Goal: Task Accomplishment & Management: Manage account settings

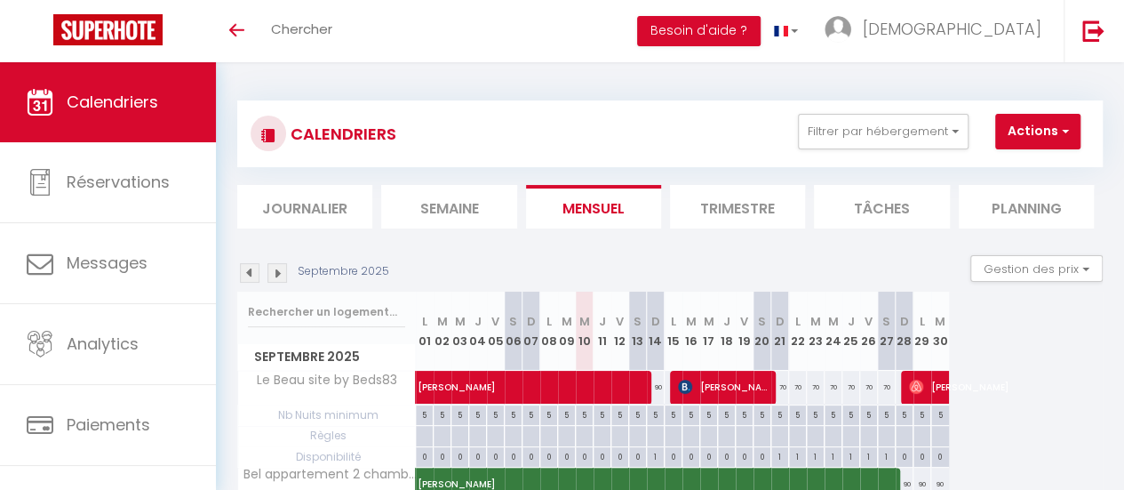
click at [271, 266] on img at bounding box center [277, 273] width 20 height 20
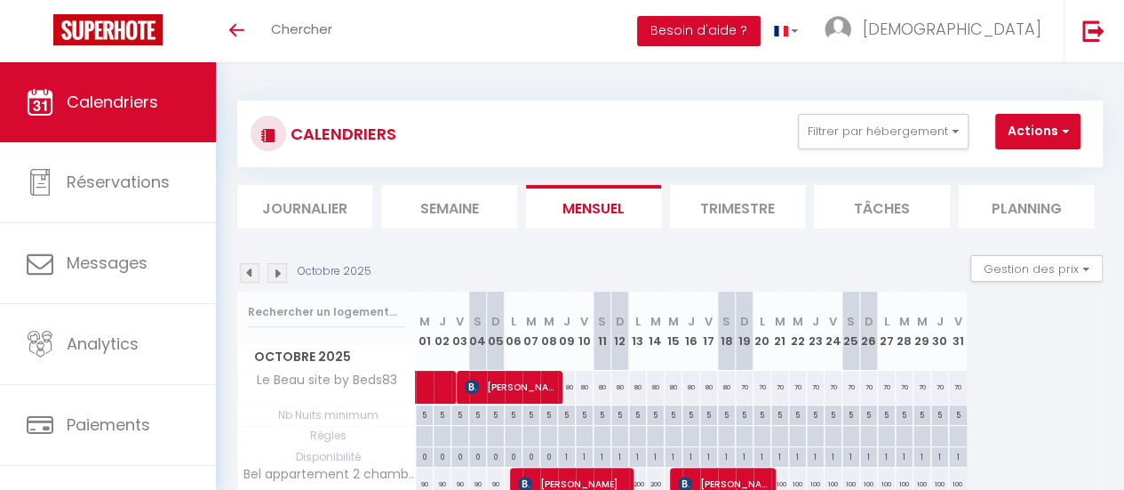
click at [277, 272] on img at bounding box center [277, 273] width 20 height 20
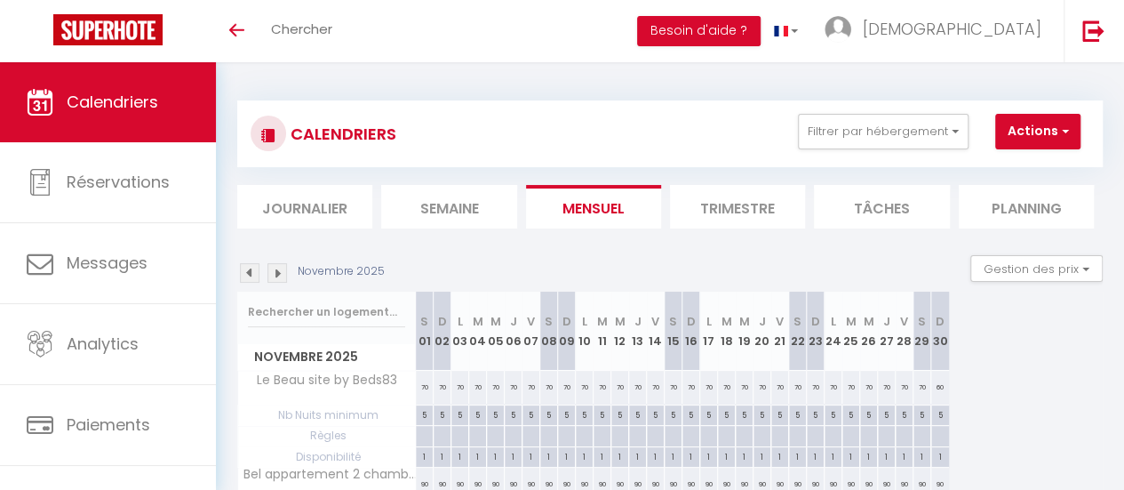
click at [276, 273] on img at bounding box center [277, 273] width 20 height 20
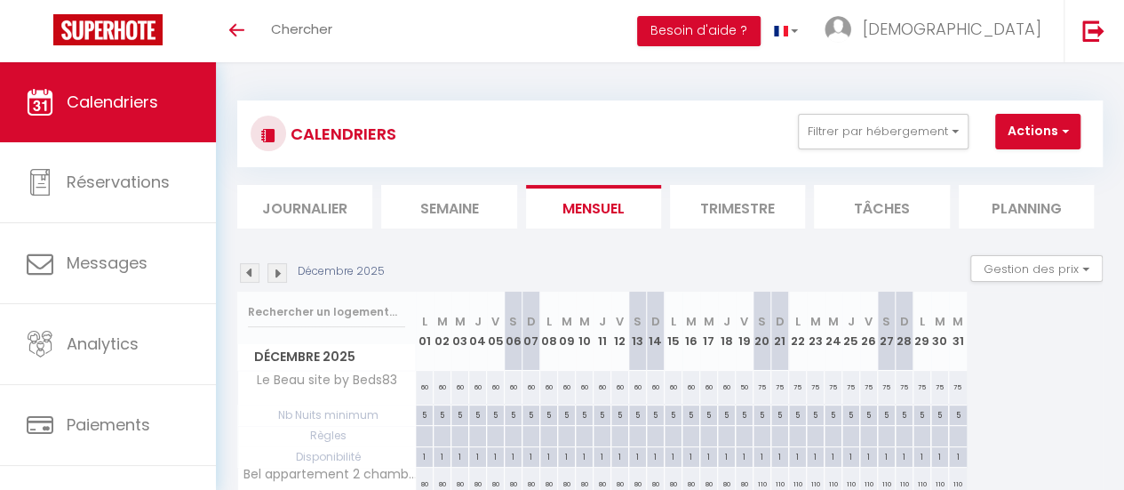
click at [275, 273] on img at bounding box center [277, 273] width 20 height 20
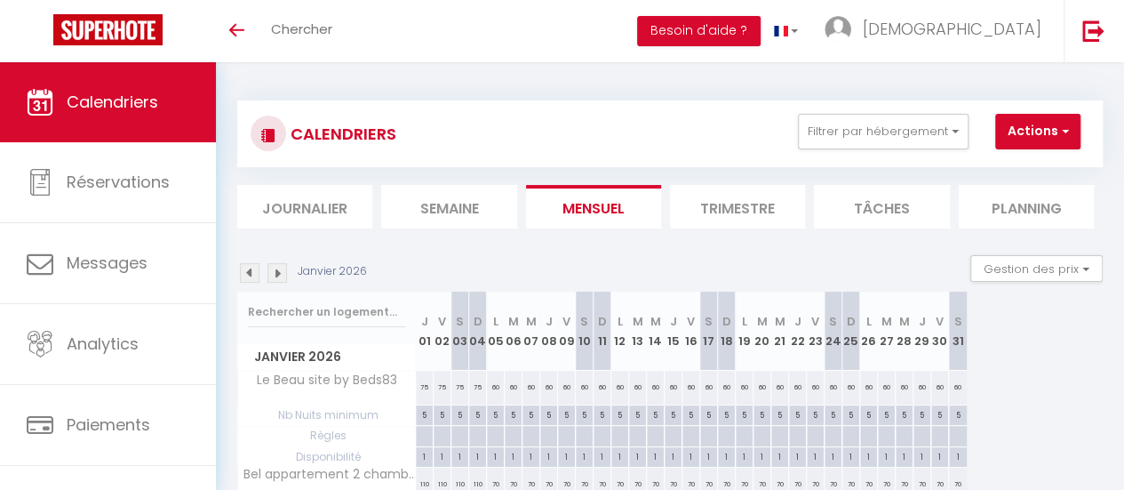
click at [275, 273] on img at bounding box center [277, 273] width 20 height 20
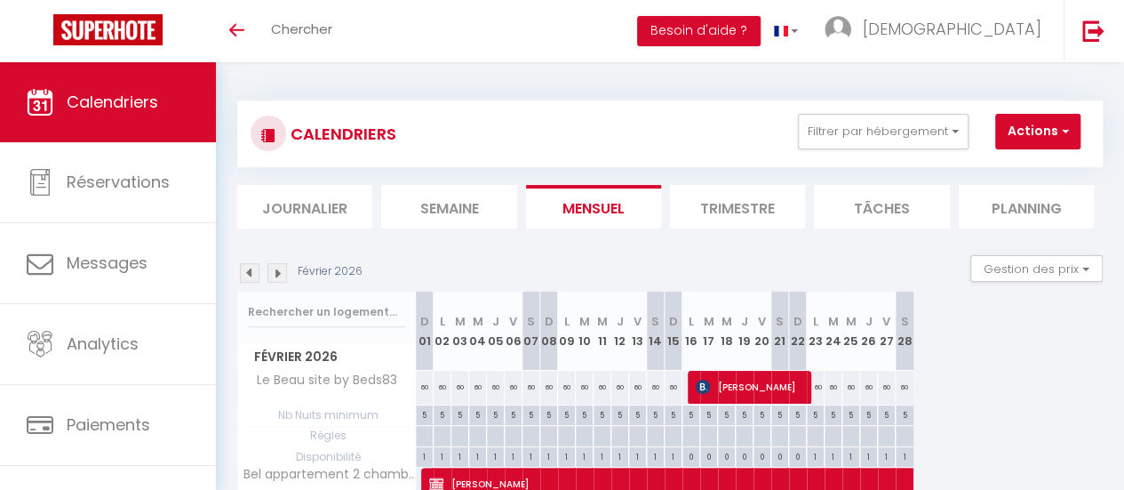
click at [275, 273] on img at bounding box center [277, 273] width 20 height 20
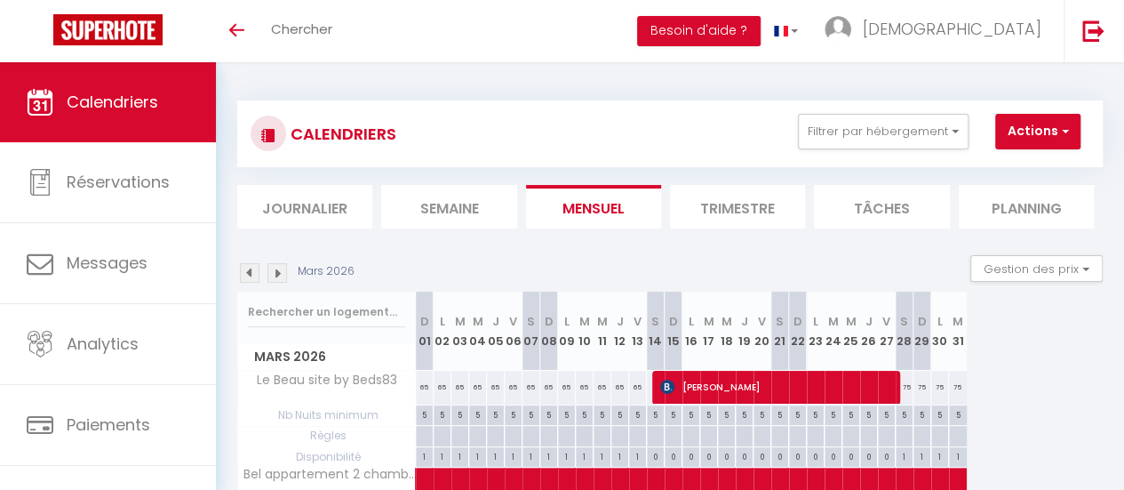
click at [273, 273] on img at bounding box center [277, 273] width 20 height 20
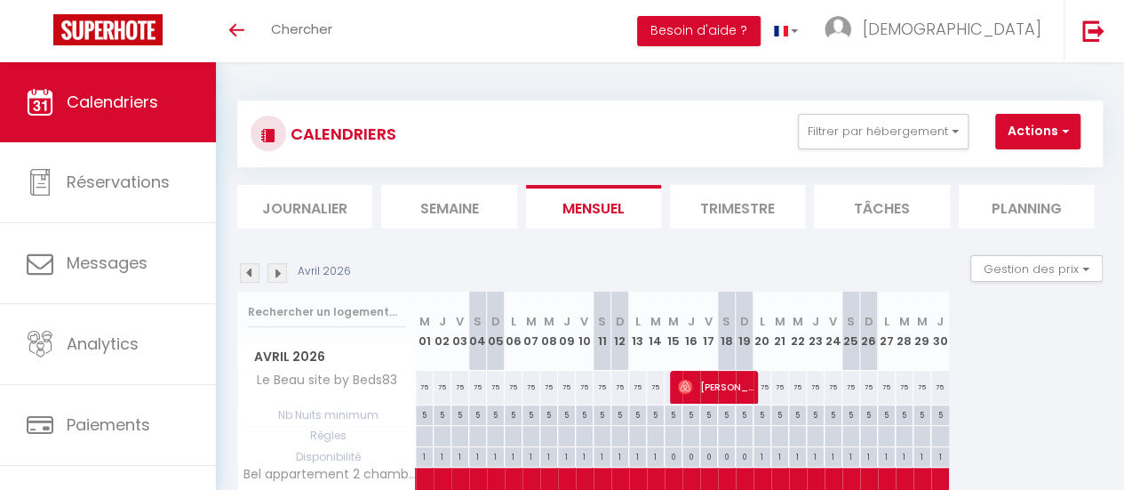
click at [273, 273] on img at bounding box center [277, 273] width 20 height 20
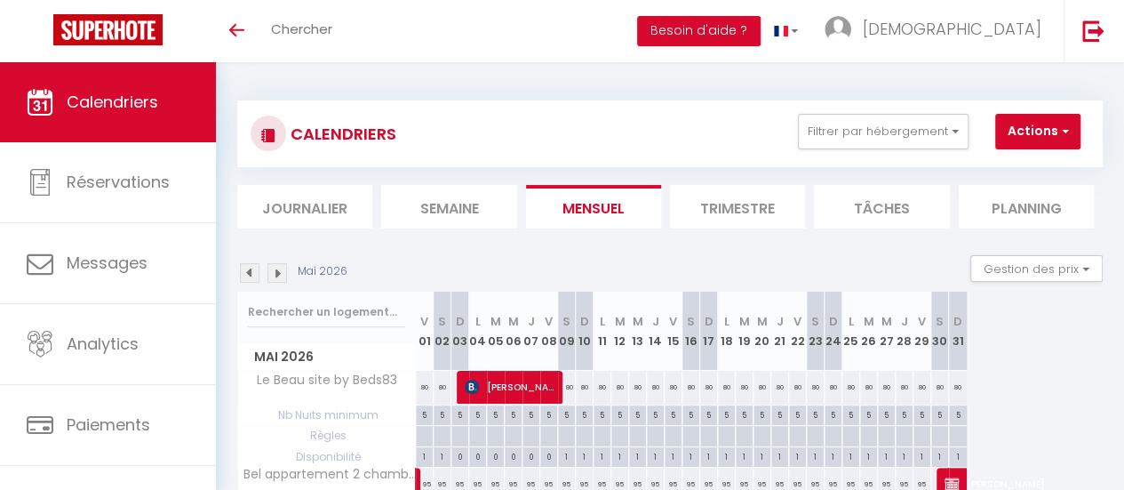
click at [272, 273] on img at bounding box center [277, 273] width 20 height 20
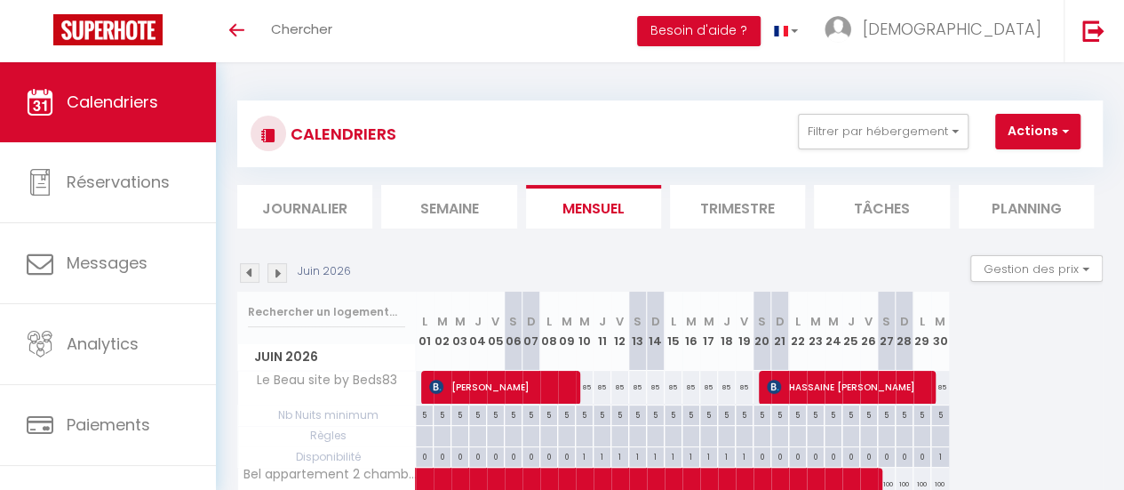
click at [272, 273] on img at bounding box center [277, 273] width 20 height 20
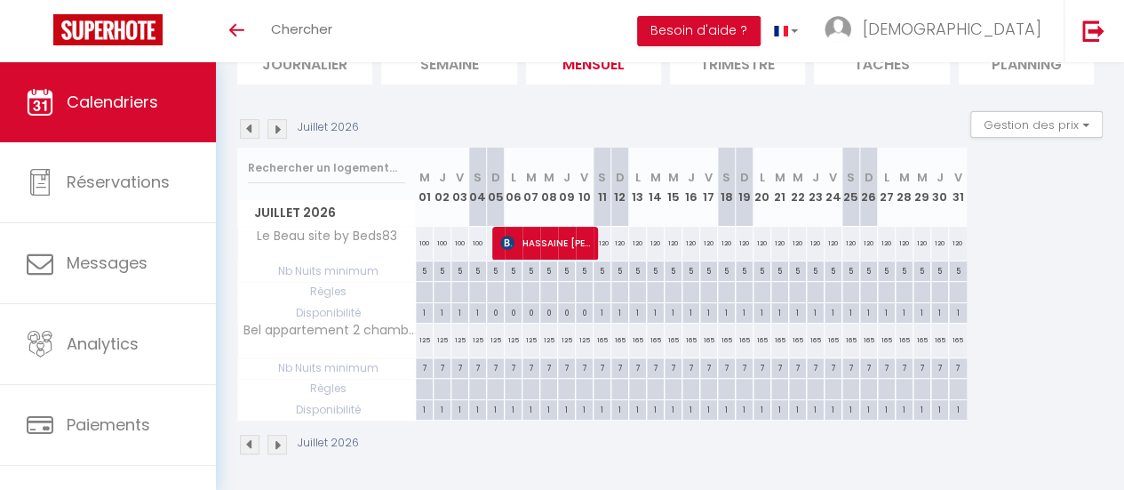
scroll to position [158, 0]
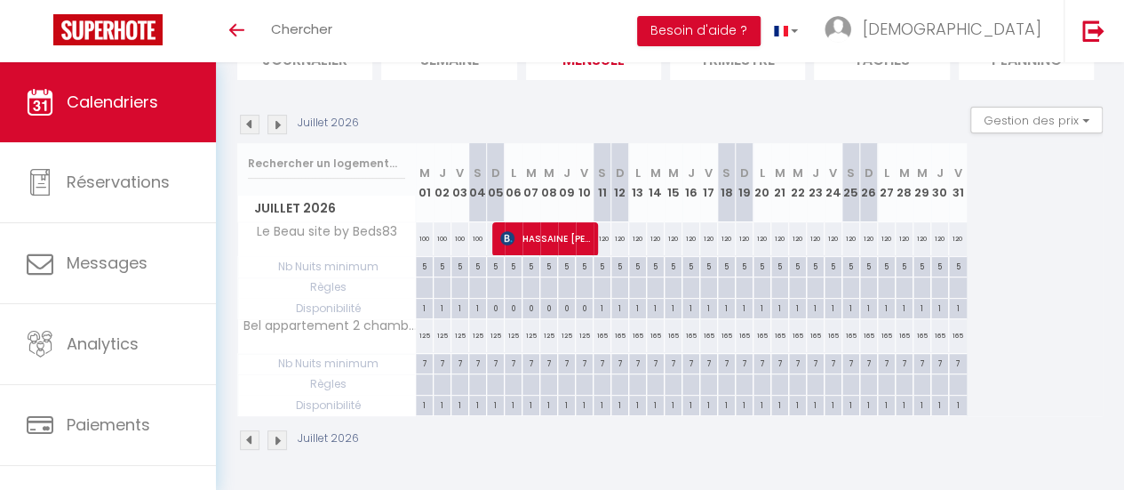
click at [462, 322] on div "125" at bounding box center [460, 335] width 18 height 33
type input "125"
type input "Ven 03 Juillet 2026"
type input "[DATE]"
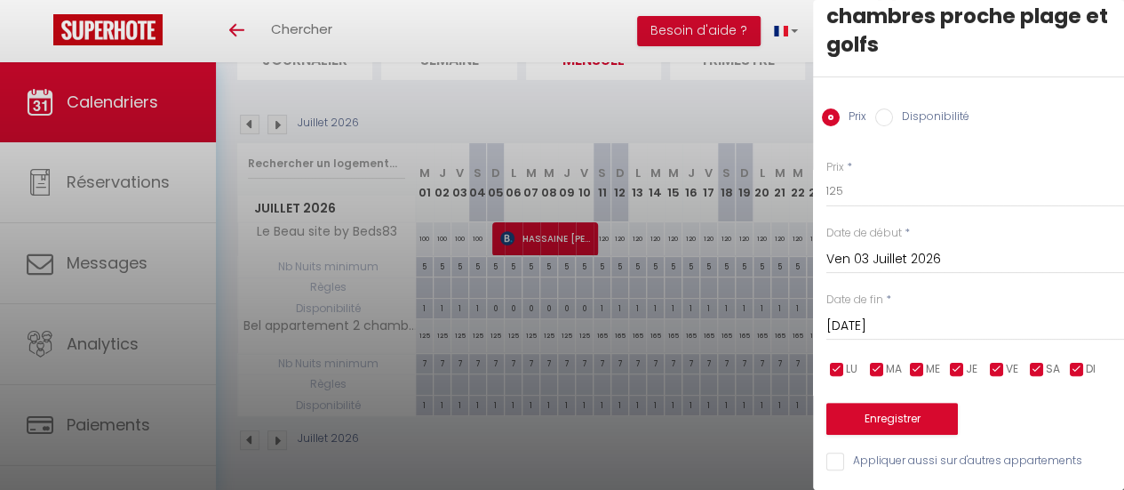
scroll to position [69, 0]
click at [945, 108] on label "Disponibilité" at bounding box center [931, 118] width 76 height 20
click at [893, 108] on input "Disponibilité" at bounding box center [884, 117] width 18 height 18
radio input "true"
click at [936, 107] on label "Disponibilité" at bounding box center [931, 117] width 76 height 20
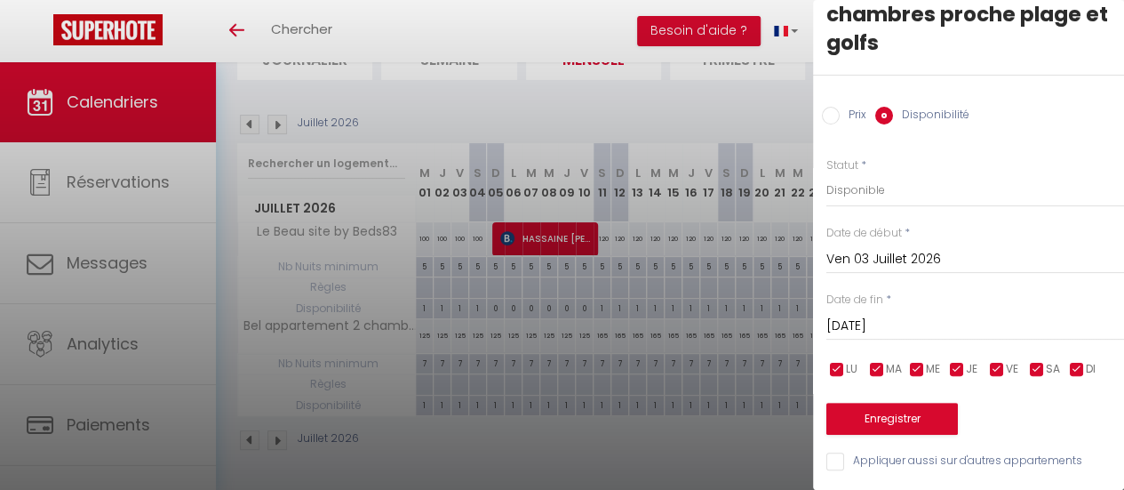
click at [893, 107] on input "Disponibilité" at bounding box center [884, 116] width 18 height 18
click at [839, 180] on select "Disponible Indisponible" at bounding box center [975, 190] width 298 height 34
click at [851, 107] on label "Prix" at bounding box center [853, 117] width 27 height 20
click at [840, 107] on input "Prix" at bounding box center [831, 116] width 18 height 18
radio input "true"
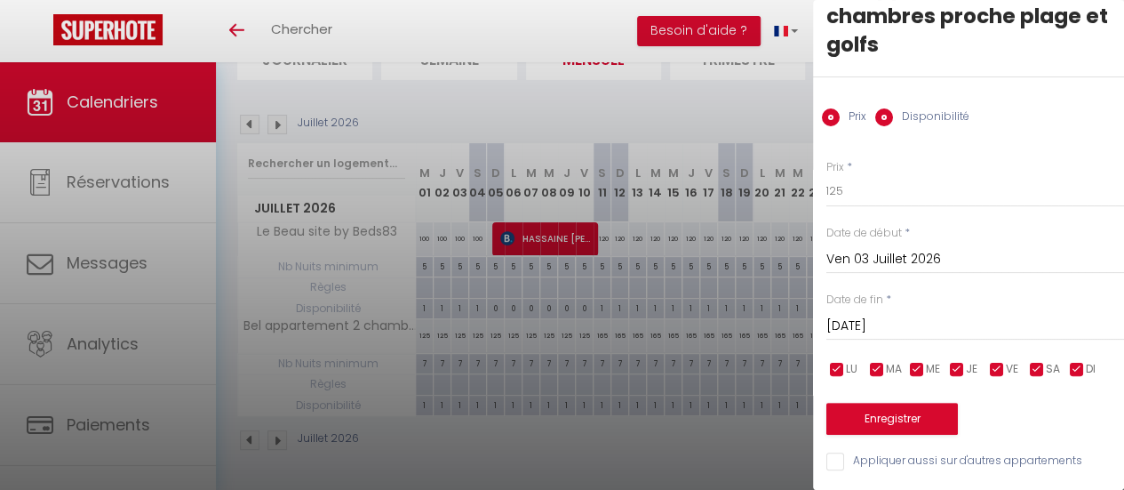
radio input "false"
click at [849, 108] on label "Prix" at bounding box center [853, 118] width 27 height 20
click at [840, 108] on input "Prix" at bounding box center [831, 117] width 18 height 18
click at [830, 108] on input "Prix" at bounding box center [831, 117] width 18 height 18
click at [913, 403] on button "Enregistrer" at bounding box center [892, 419] width 132 height 32
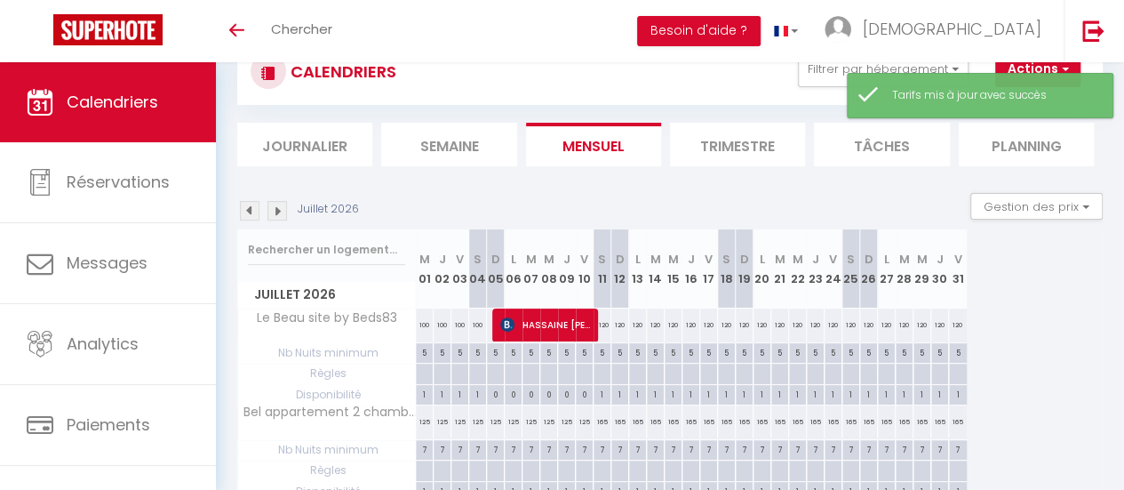
scroll to position [158, 0]
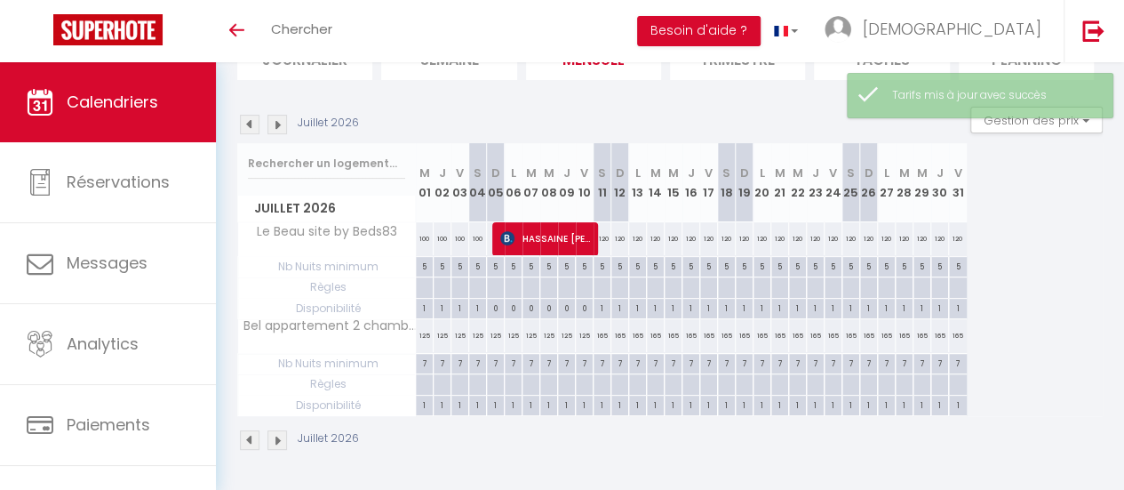
click at [476, 181] on th "S 04" at bounding box center [478, 182] width 18 height 79
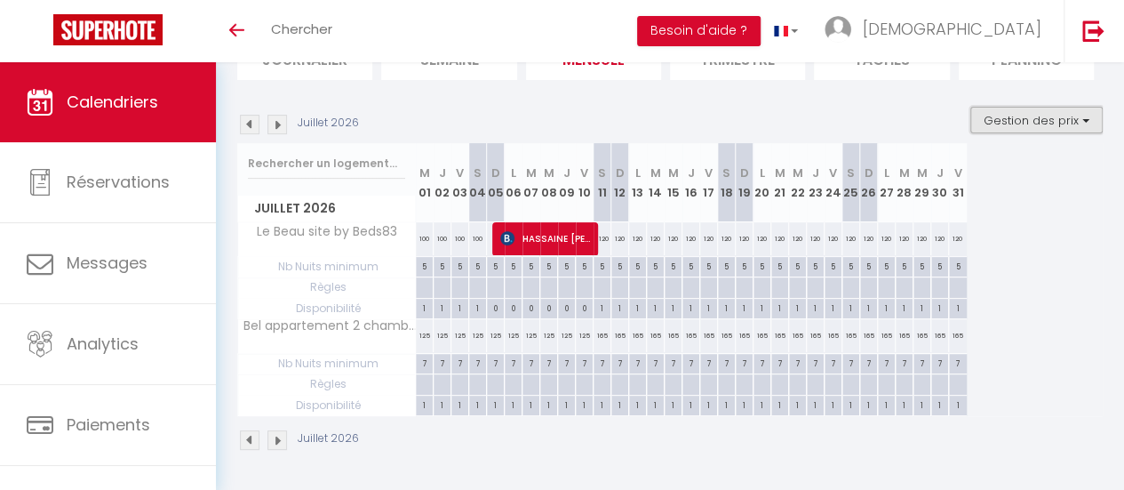
click at [1070, 110] on button "Gestion des prix" at bounding box center [1036, 120] width 132 height 27
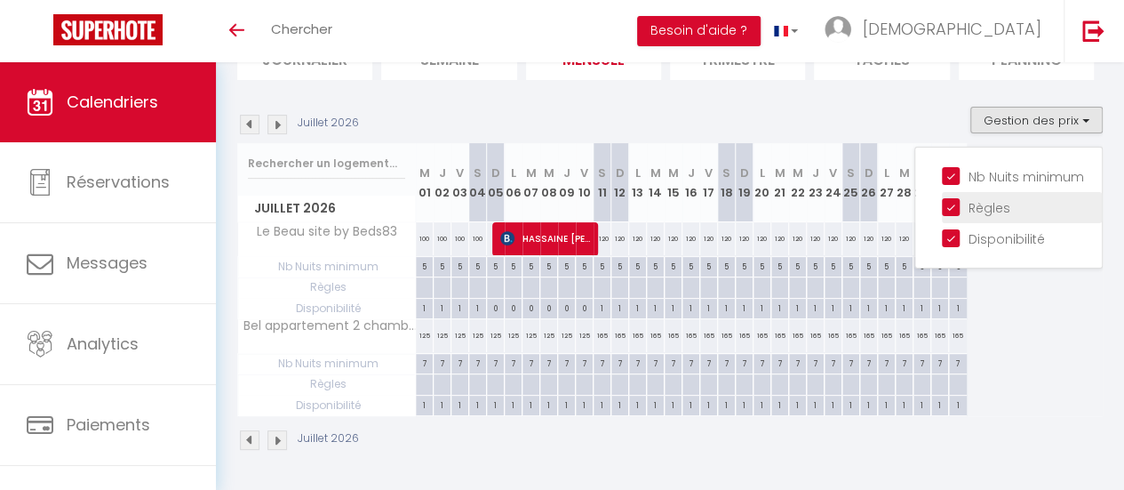
click at [970, 200] on input "Règles" at bounding box center [1022, 206] width 160 height 18
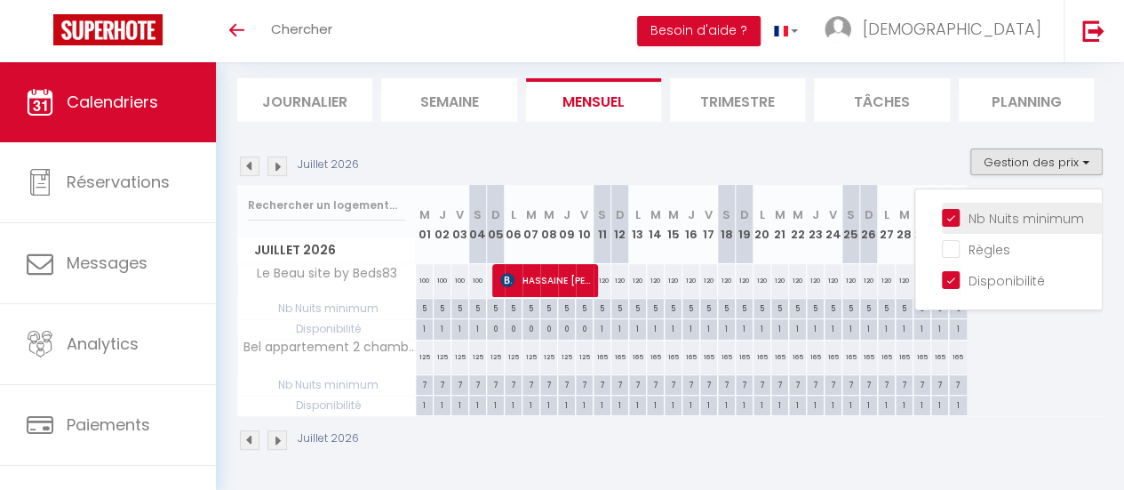
scroll to position [117, 0]
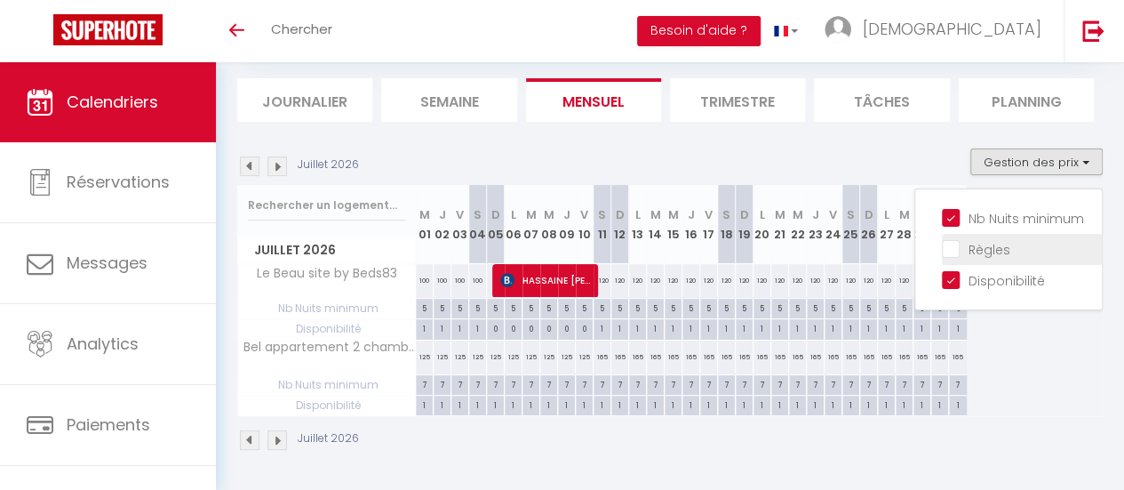
click at [942, 239] on input "Règles" at bounding box center [1022, 248] width 160 height 18
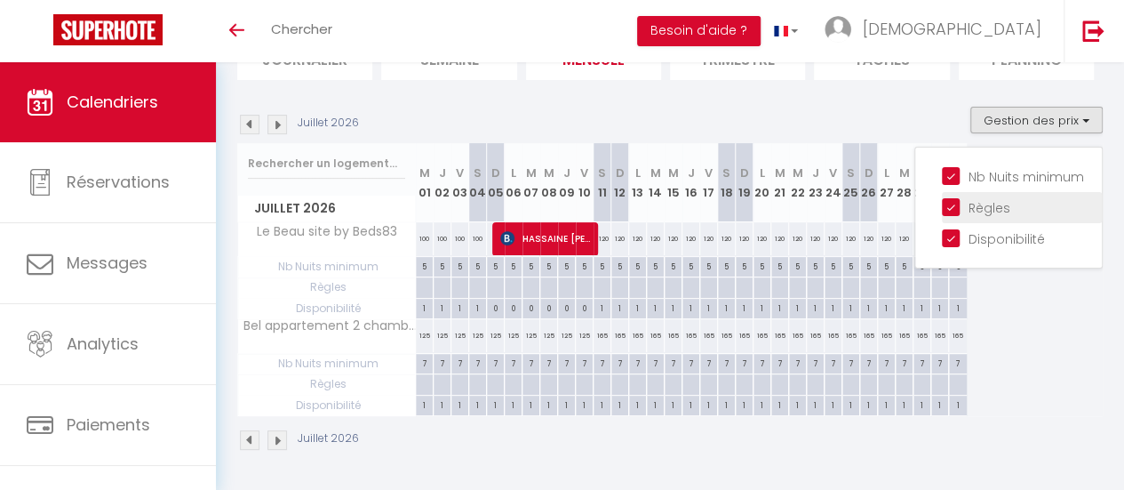
click at [982, 199] on input "Règles" at bounding box center [1022, 206] width 160 height 18
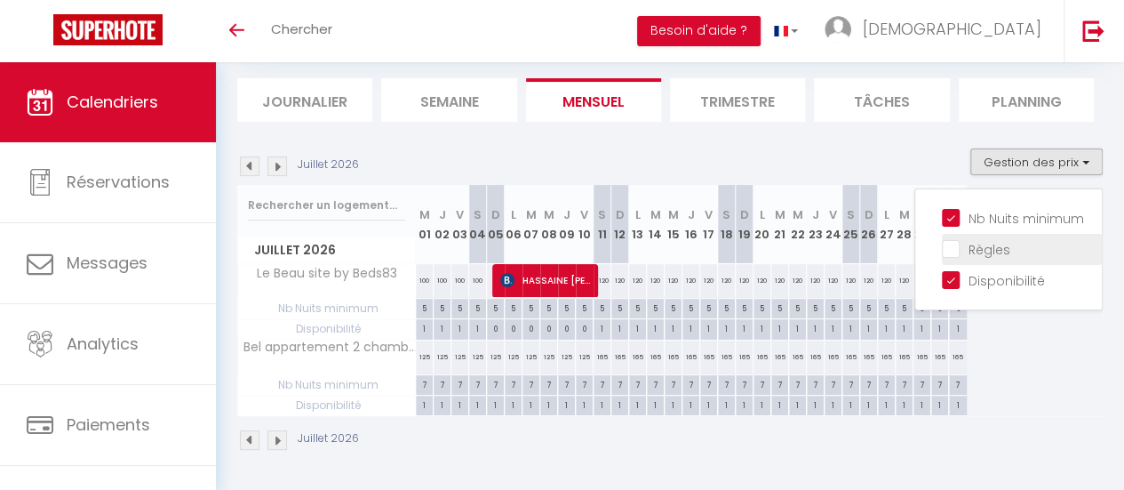
scroll to position [117, 0]
click at [942, 239] on input "Règles" at bounding box center [1022, 248] width 160 height 18
checkbox input "true"
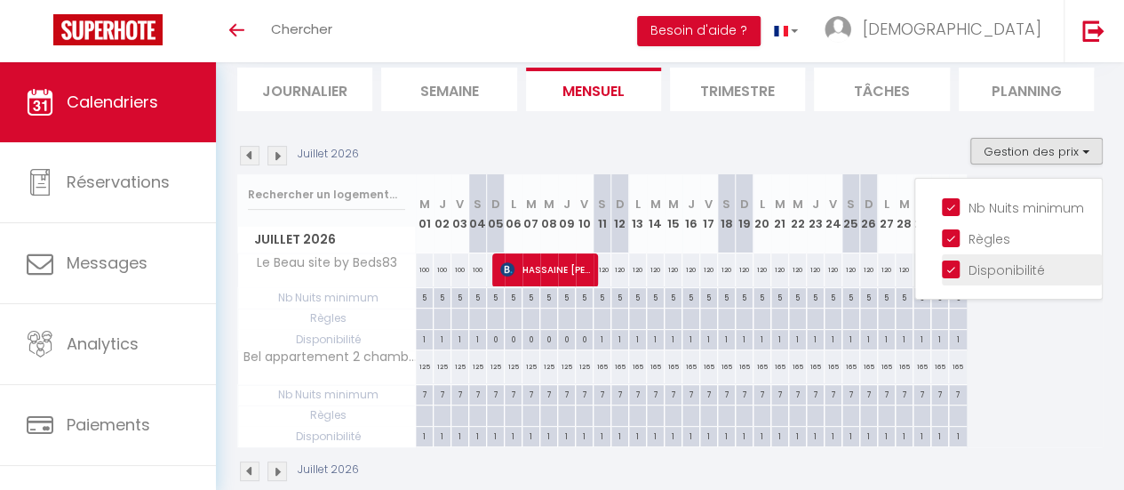
scroll to position [158, 0]
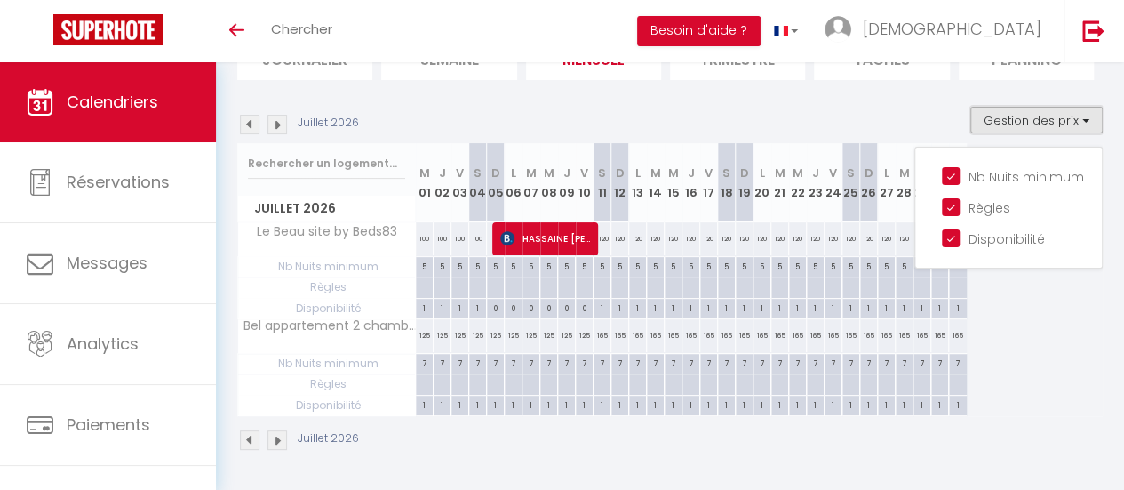
click at [1072, 113] on button "Gestion des prix" at bounding box center [1036, 120] width 132 height 27
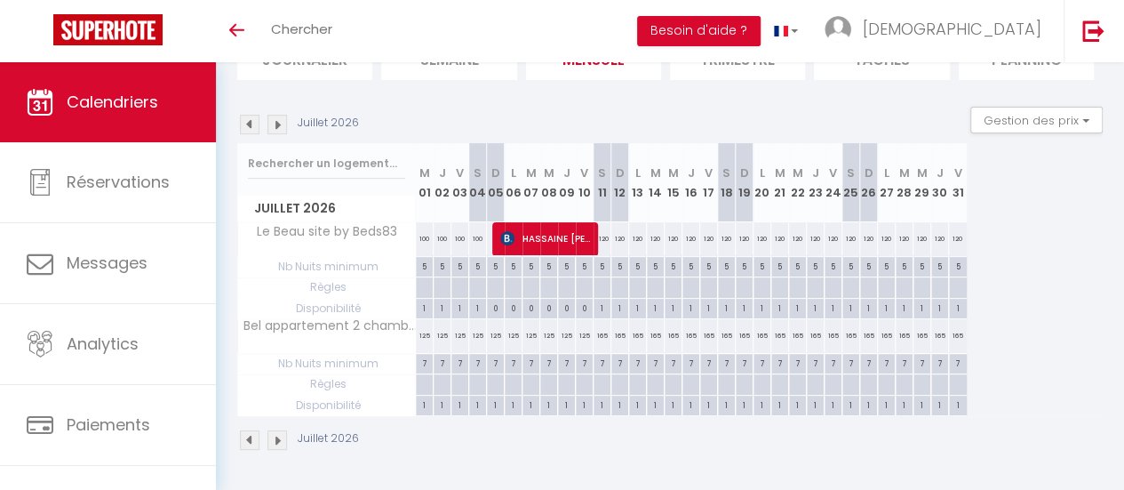
click at [251, 115] on img at bounding box center [250, 125] width 20 height 20
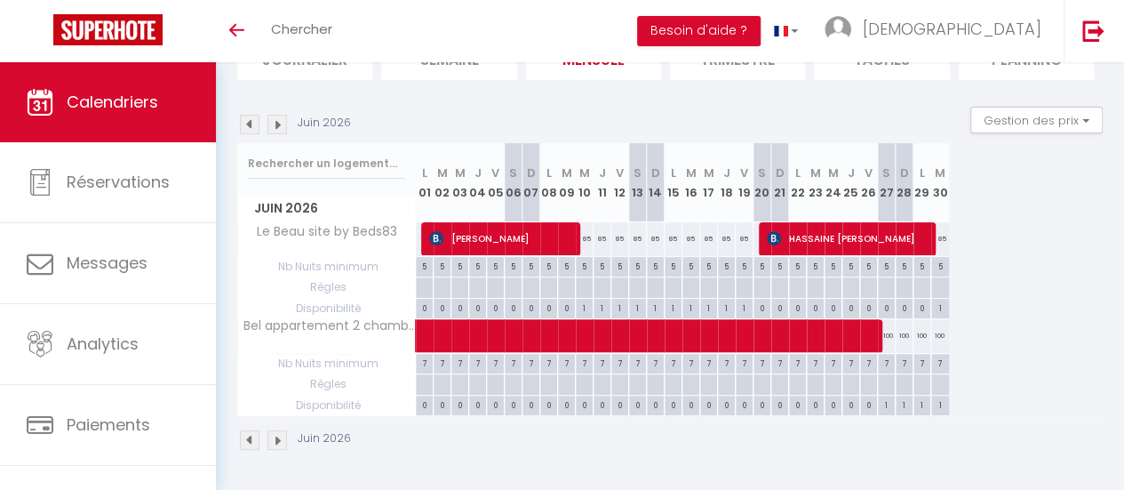
click at [252, 115] on img at bounding box center [250, 125] width 20 height 20
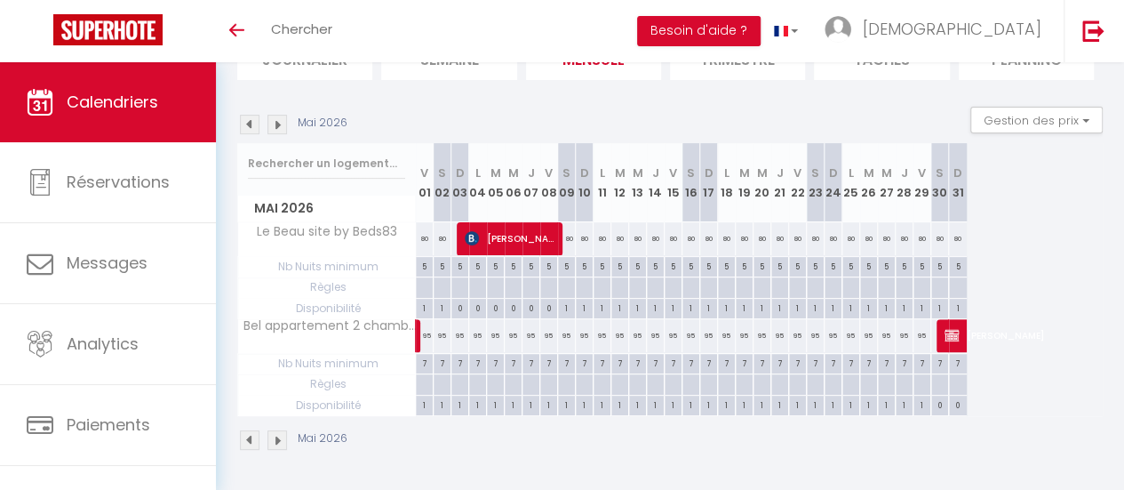
click at [254, 115] on img at bounding box center [250, 125] width 20 height 20
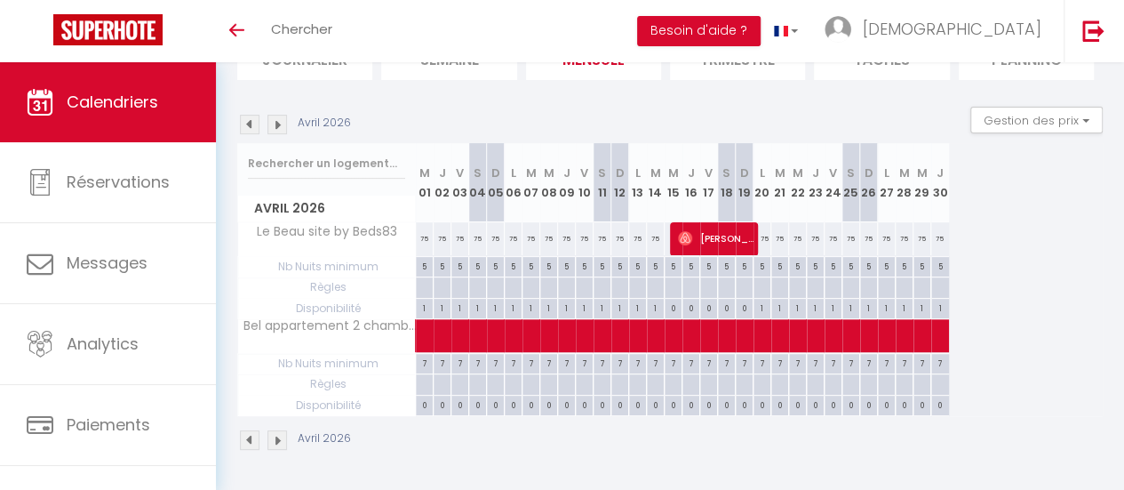
click at [253, 116] on img at bounding box center [250, 125] width 20 height 20
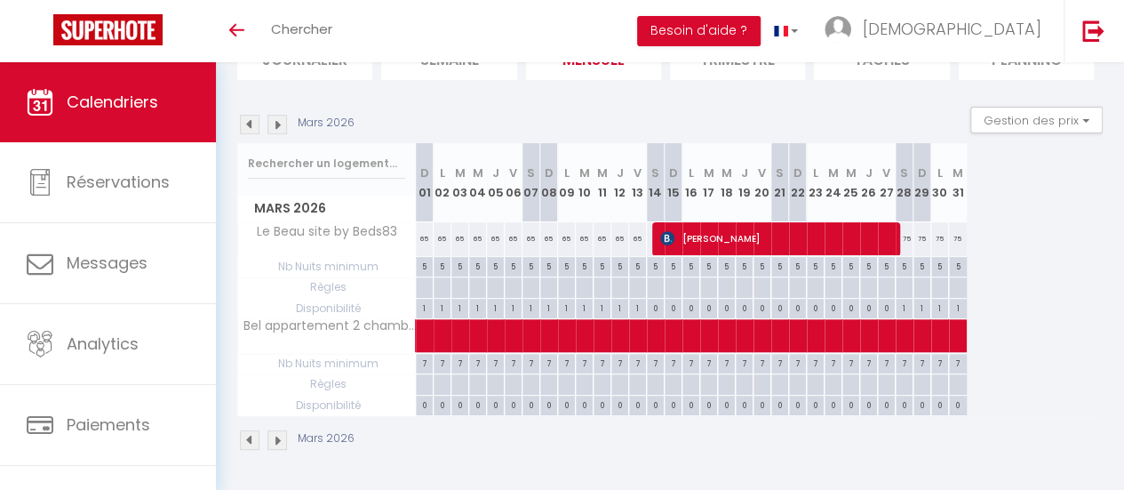
click at [248, 119] on img at bounding box center [250, 125] width 20 height 20
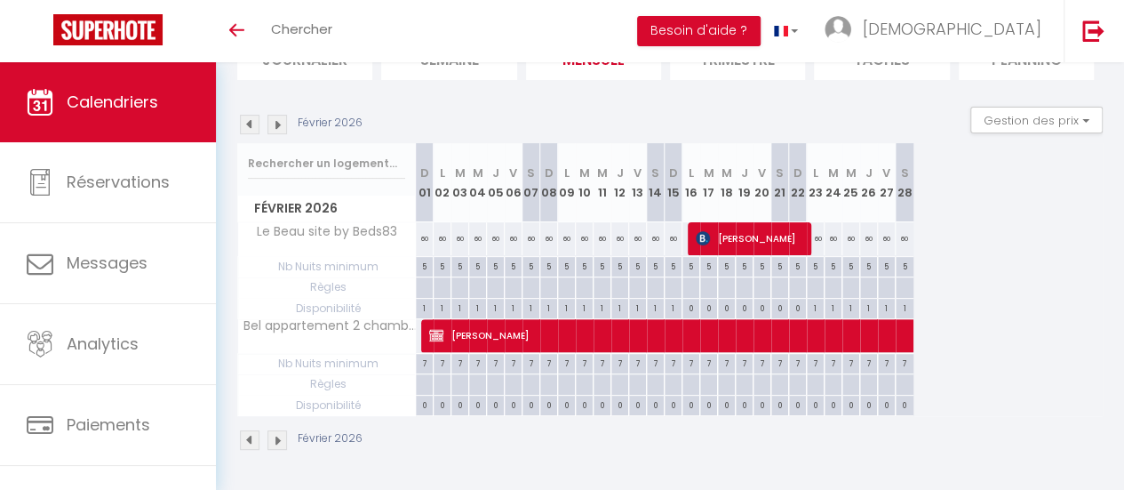
click at [247, 119] on img at bounding box center [250, 125] width 20 height 20
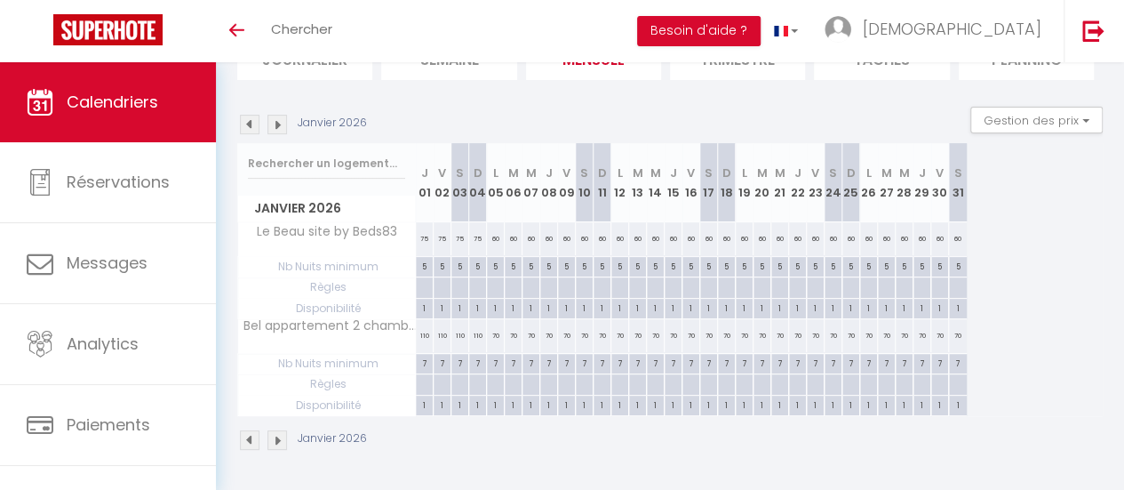
click at [243, 120] on img at bounding box center [250, 125] width 20 height 20
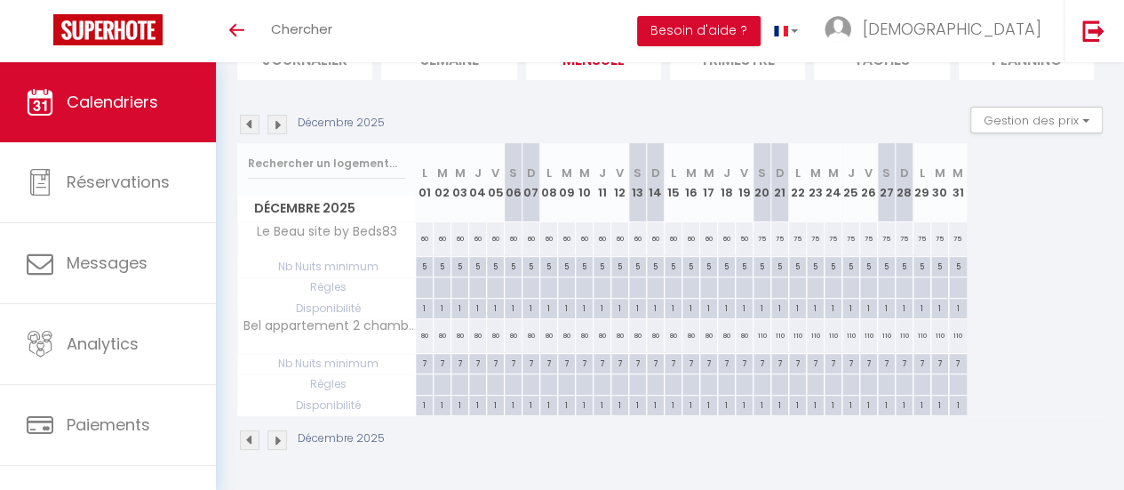
click at [242, 120] on img at bounding box center [250, 125] width 20 height 20
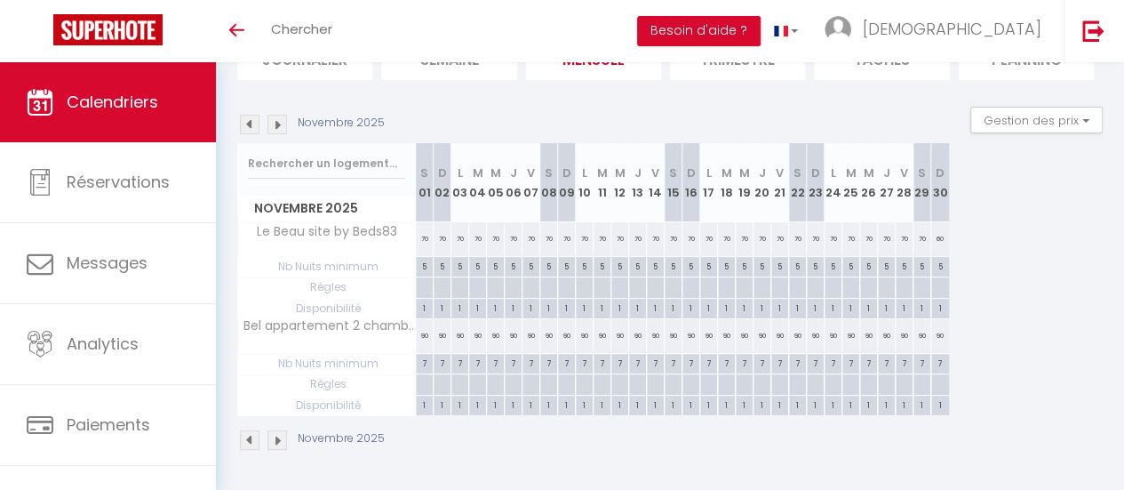
click at [254, 115] on img at bounding box center [250, 125] width 20 height 20
